Goal: Information Seeking & Learning: Understand process/instructions

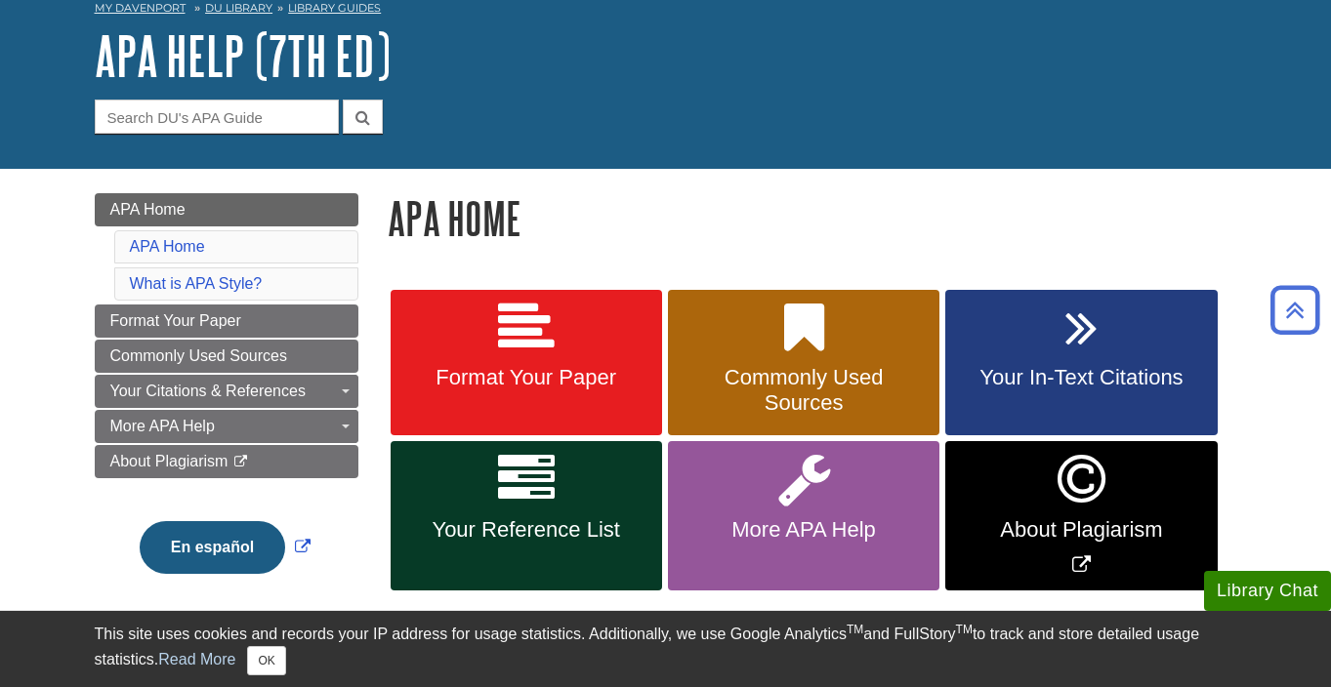
scroll to position [80, 0]
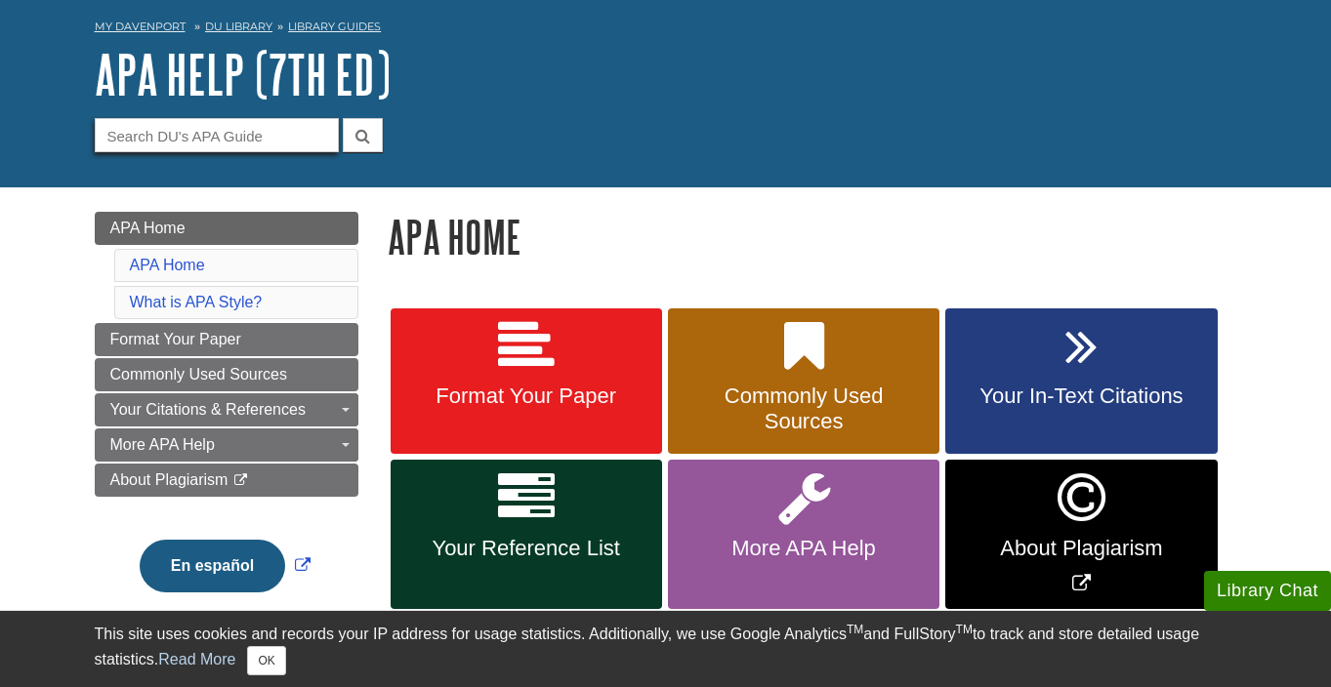
click at [233, 139] on input "Guide Search Terms" at bounding box center [217, 135] width 244 height 34
type input "document"
click at [343, 118] on button "submit" at bounding box center [363, 135] width 40 height 34
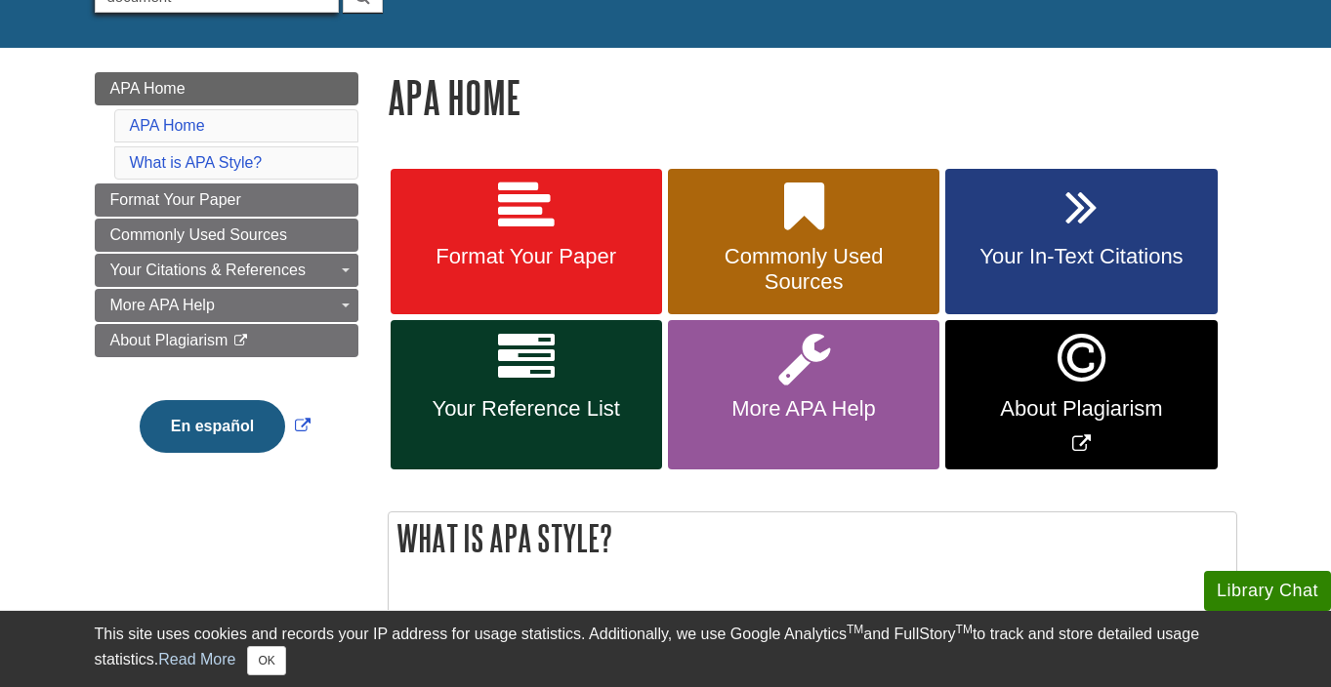
scroll to position [240, 0]
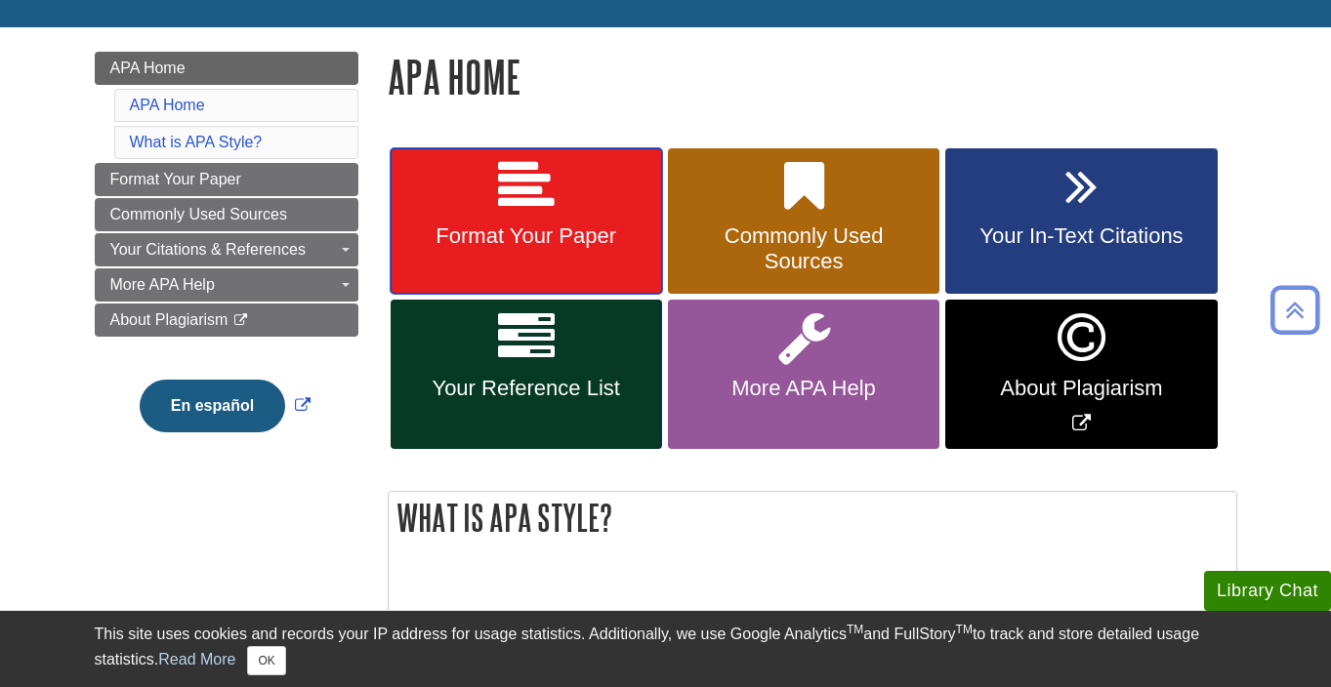
click at [543, 223] on link "Format Your Paper" at bounding box center [526, 221] width 271 height 146
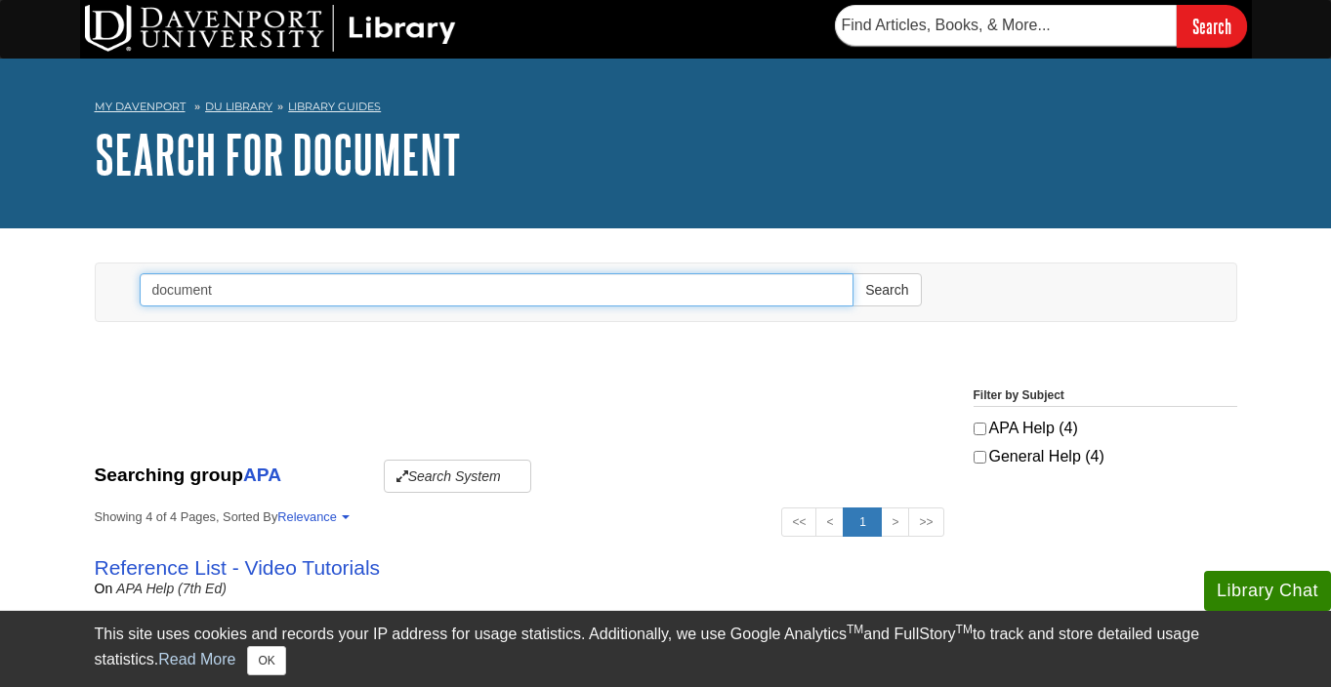
drag, startPoint x: 523, startPoint y: 290, endPoint x: 160, endPoint y: 328, distance: 365.2
click at [158, 327] on div "Toggle navigation Search document Search" at bounding box center [666, 297] width 1172 height 69
type input "d"
click at [852, 273] on button "Search" at bounding box center [886, 289] width 68 height 33
type input "document"
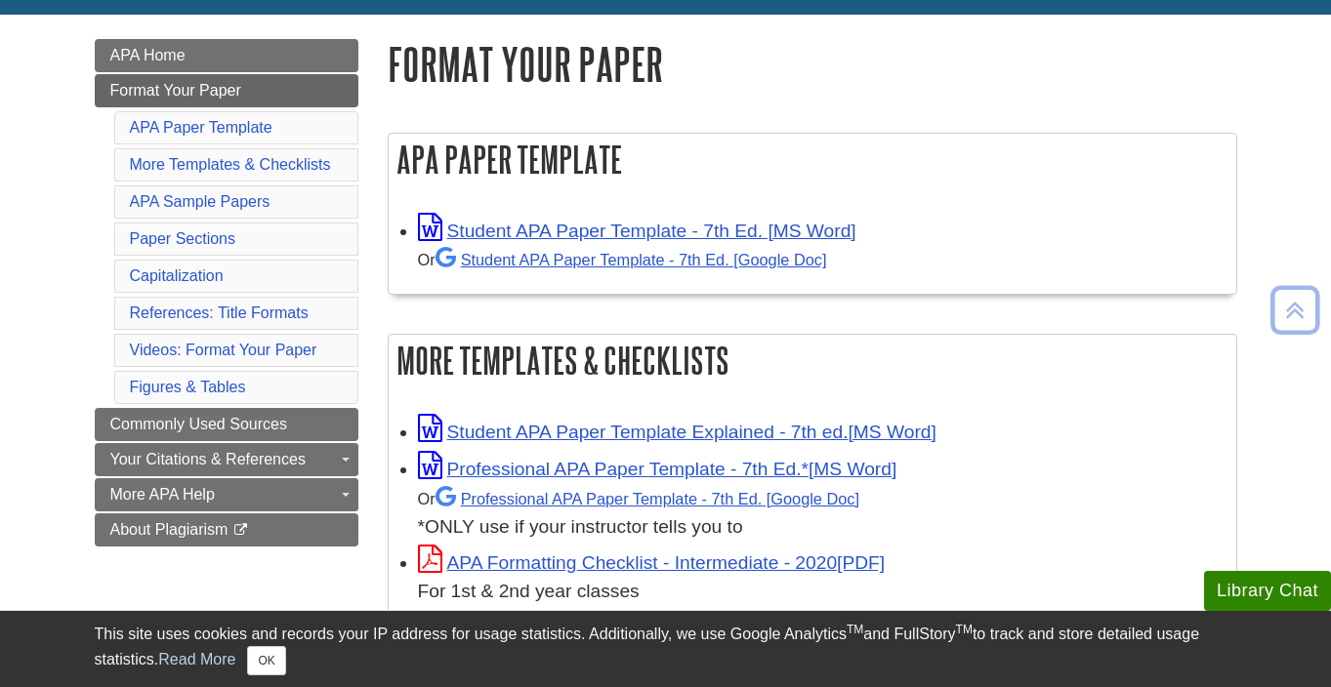
scroll to position [252, 0]
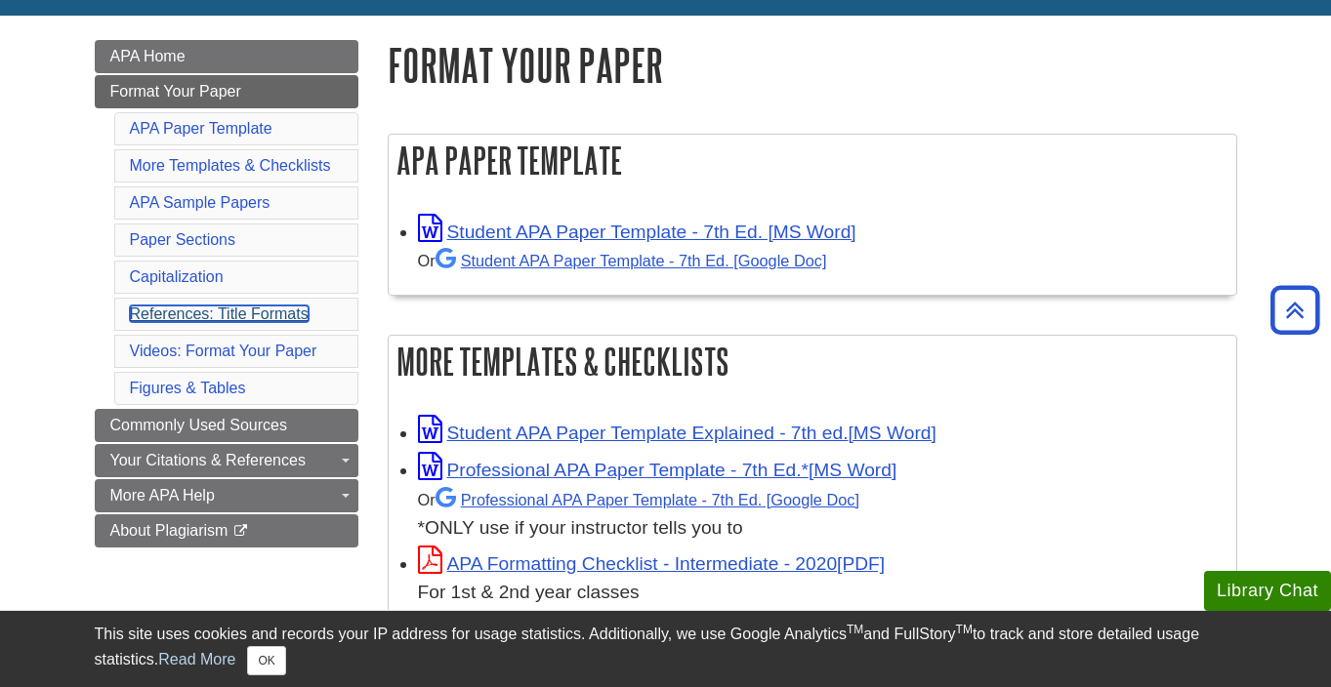
click at [204, 315] on link "References: Title Formats" at bounding box center [219, 314] width 179 height 17
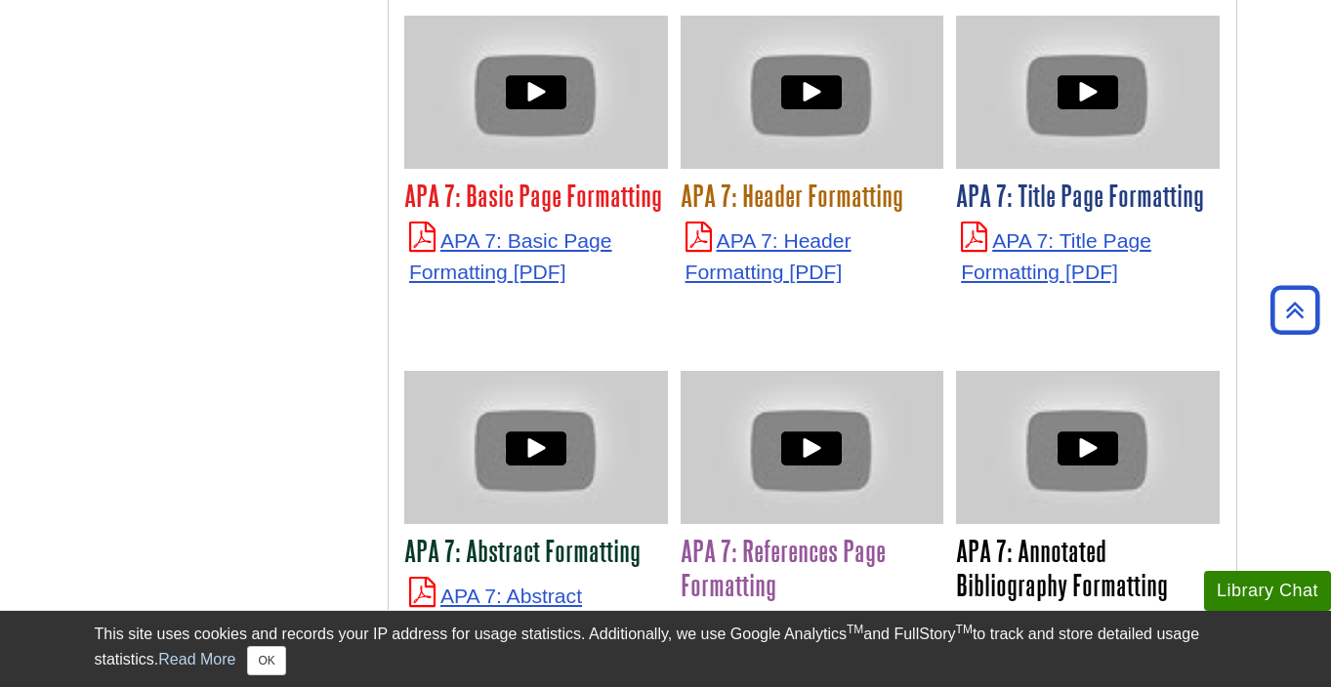
scroll to position [4808, 0]
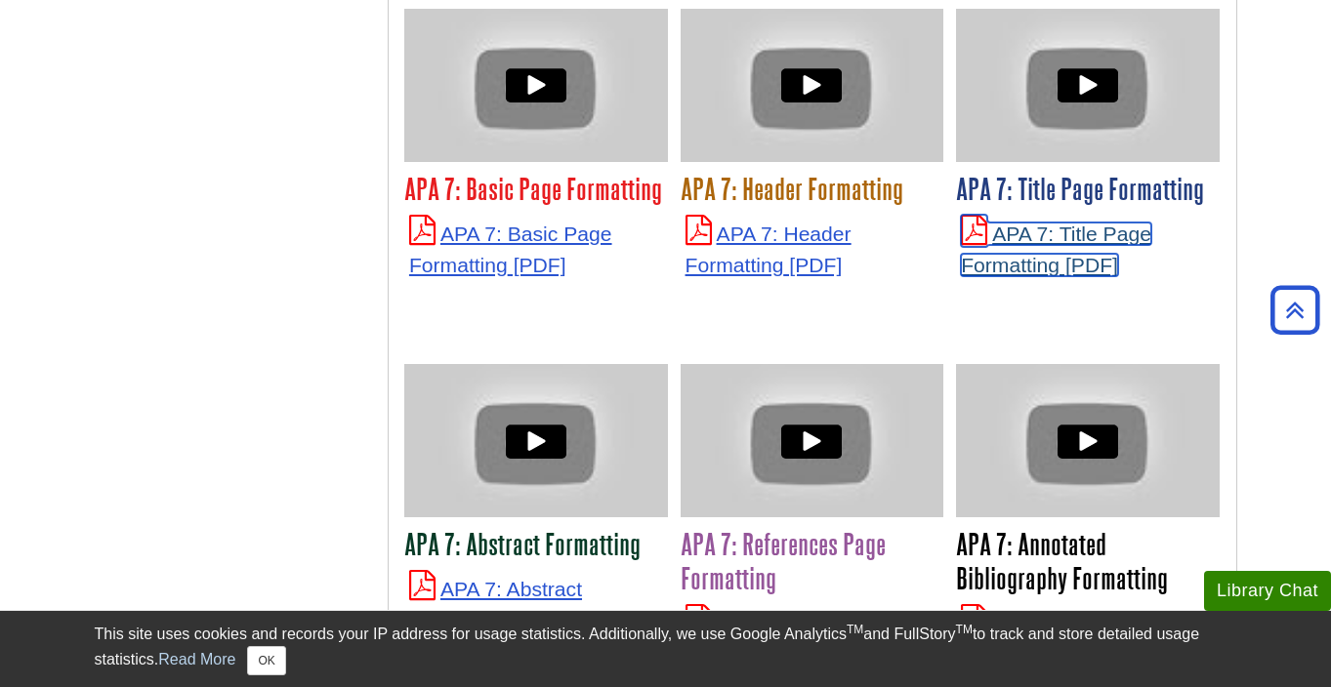
click at [1049, 223] on link "APA 7: Title Page Formatting" at bounding box center [1056, 250] width 190 height 54
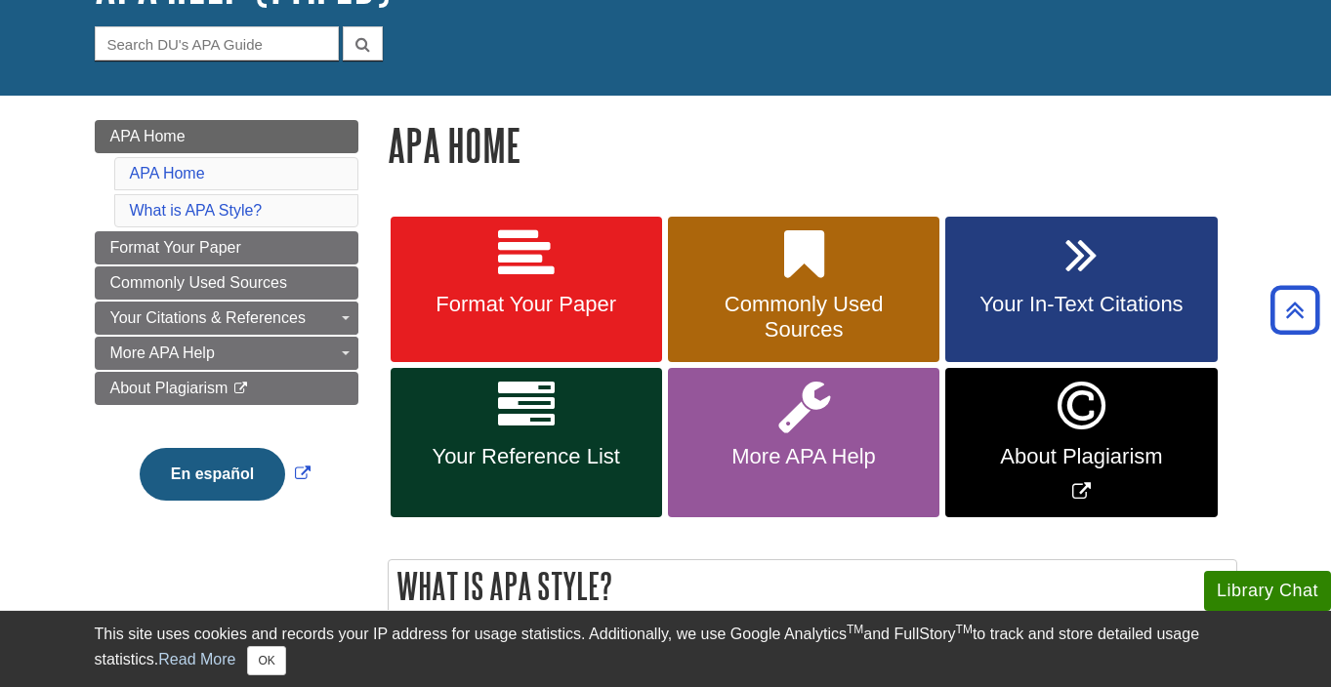
scroll to position [144, 0]
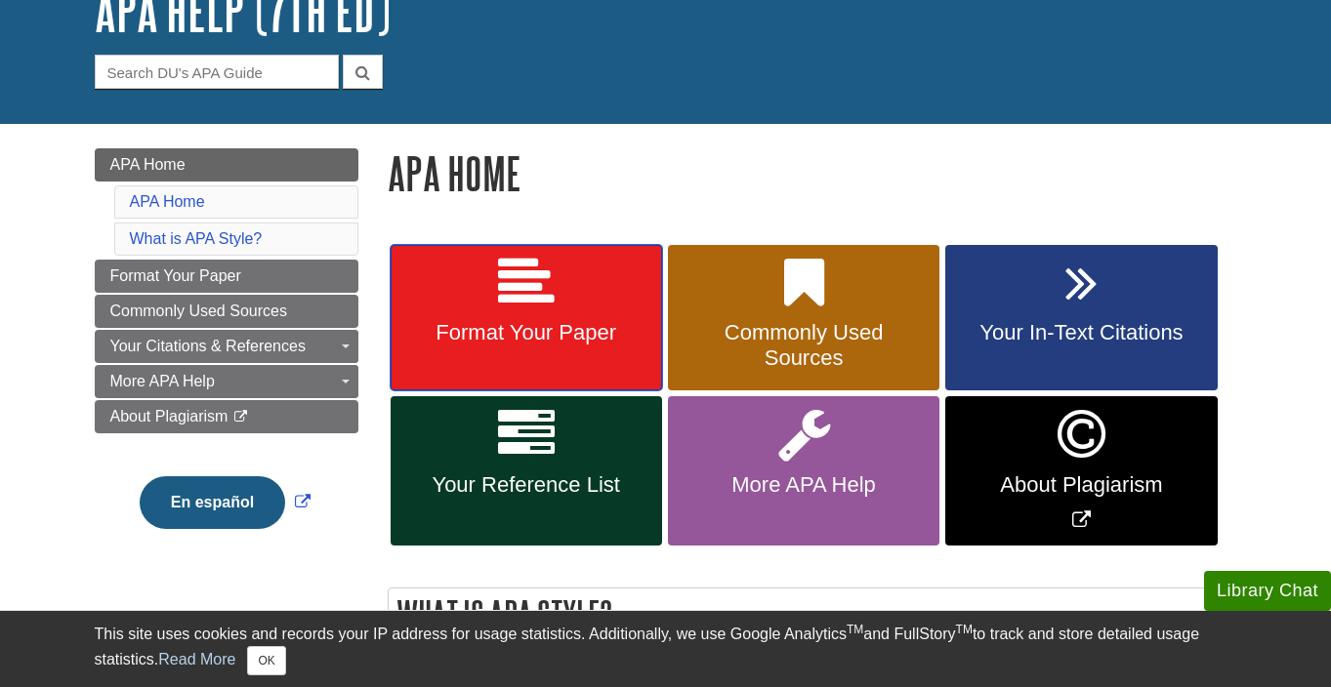
click at [561, 306] on link "Format Your Paper" at bounding box center [526, 318] width 271 height 146
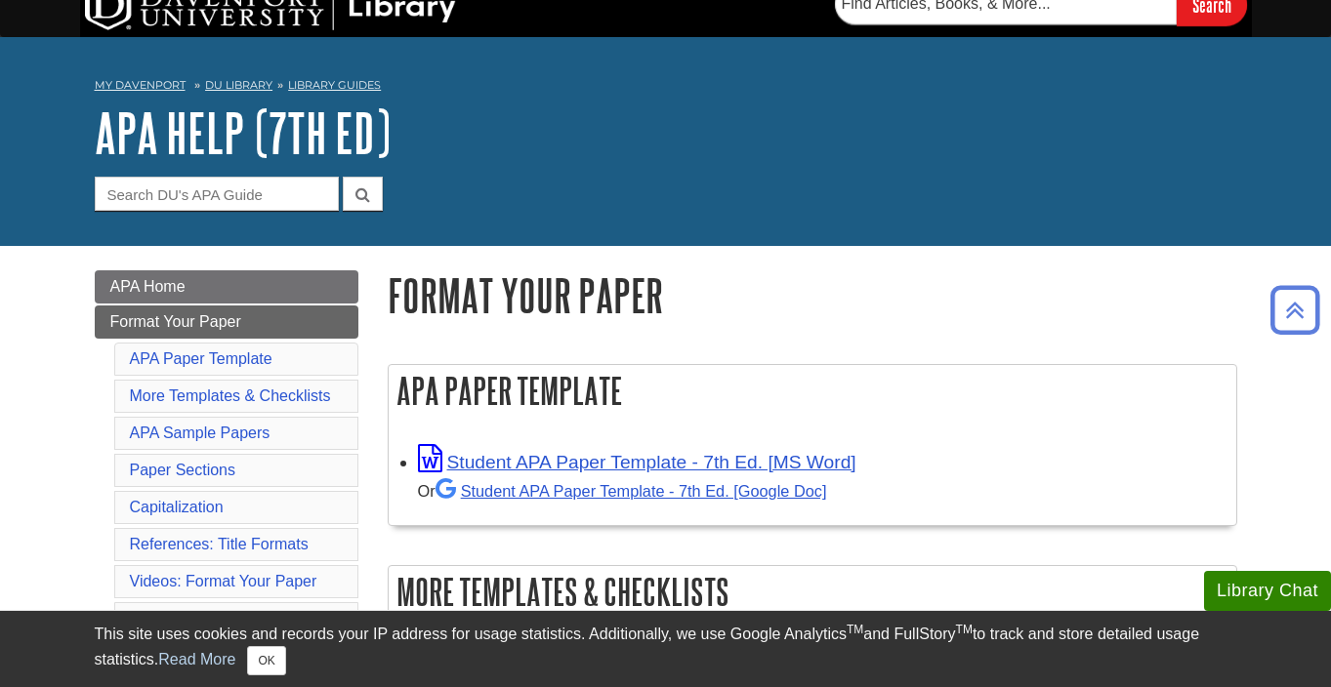
scroll to position [15, 0]
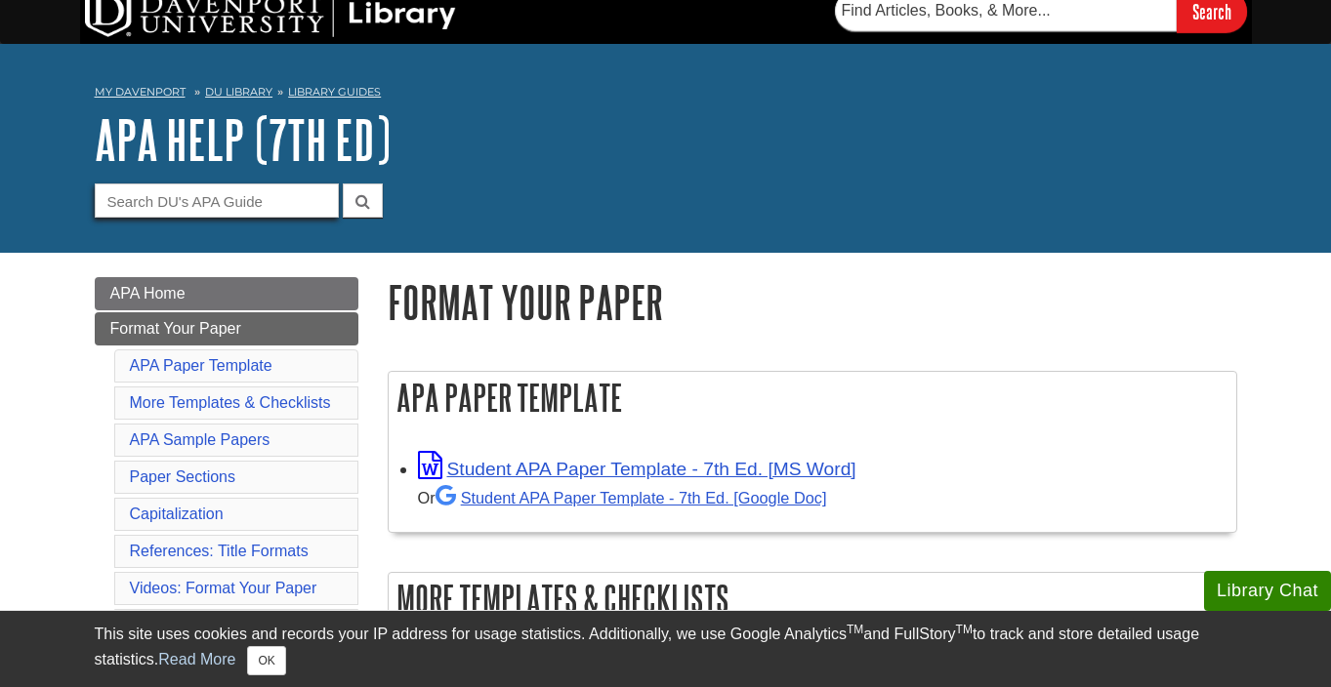
click at [195, 190] on input "Guide Search Terms" at bounding box center [217, 201] width 244 height 34
type input "margin"
click at [343, 184] on button "submit" at bounding box center [363, 201] width 40 height 34
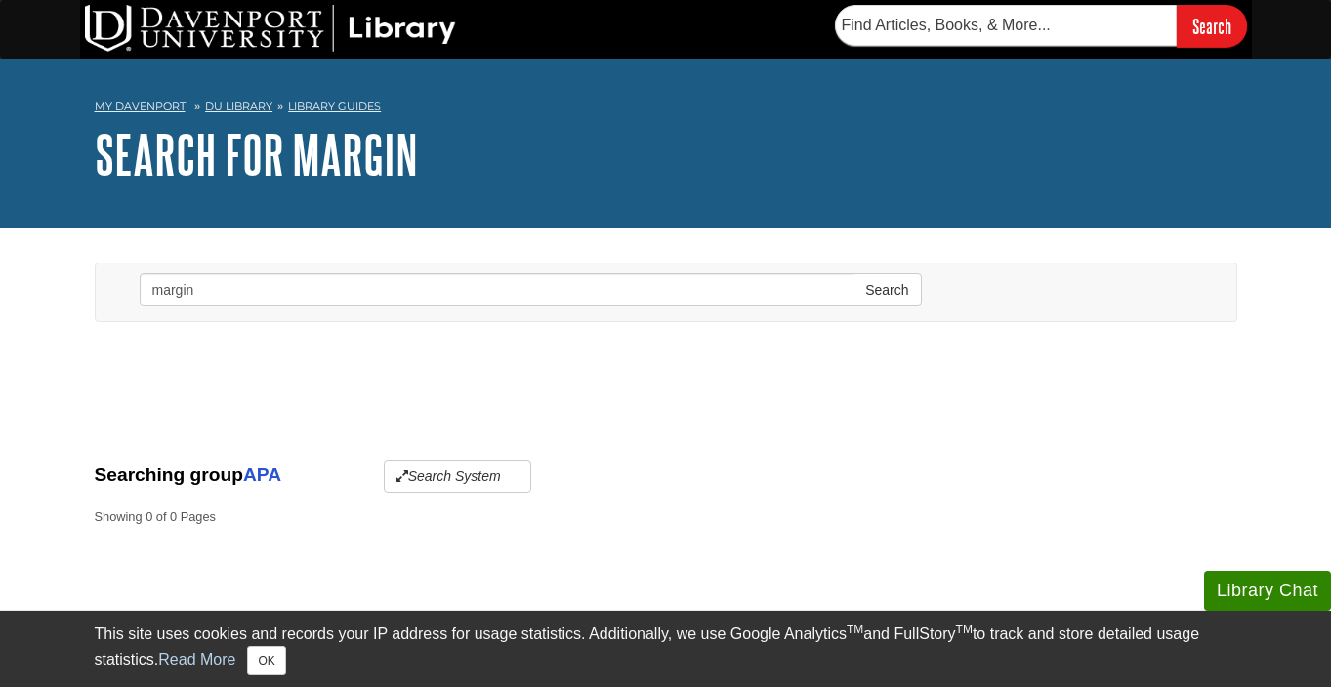
click at [372, 262] on div "Toggle navigation Search margin Search" at bounding box center [666, 288] width 1172 height 100
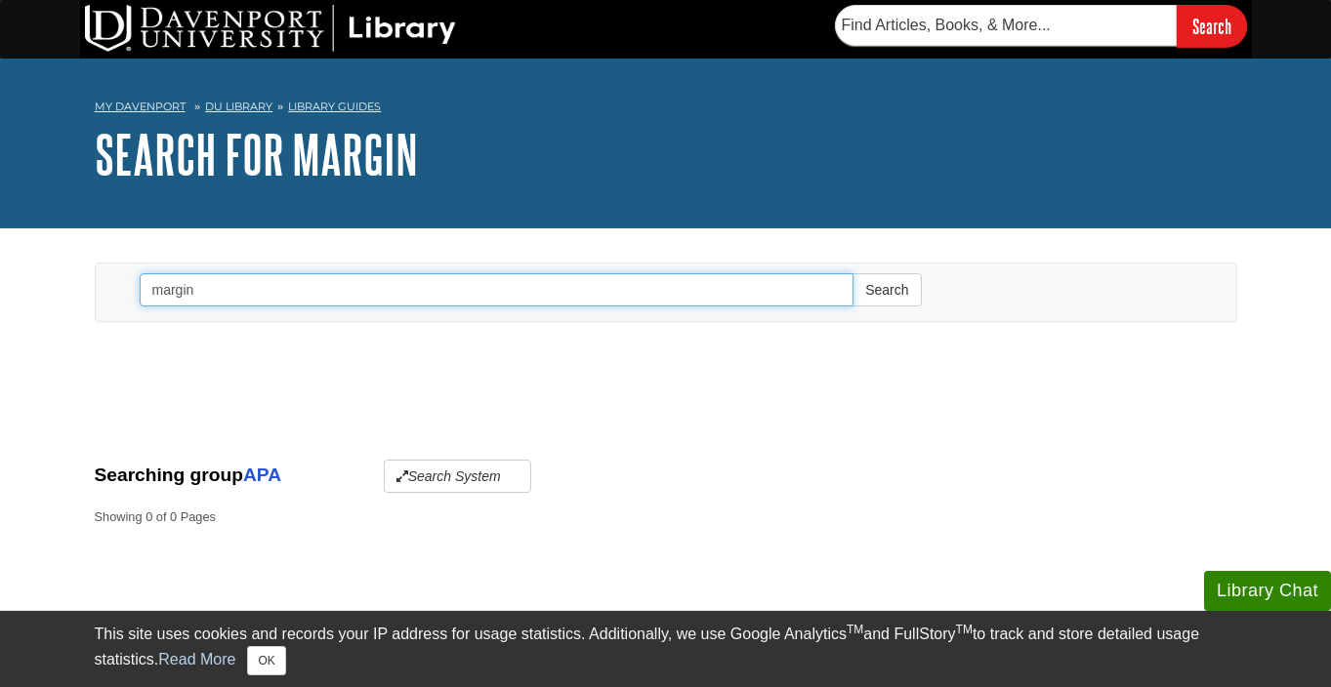
click at [365, 282] on input "margin" at bounding box center [497, 289] width 715 height 33
type input "m"
type input "font"
click at [852, 273] on button "Search" at bounding box center [886, 289] width 68 height 33
